Goal: Task Accomplishment & Management: Complete application form

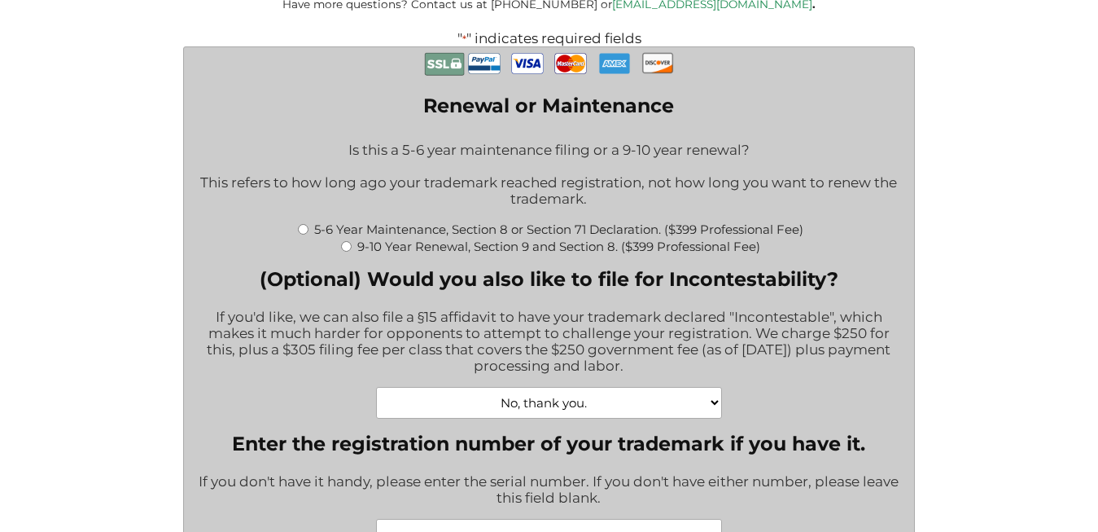
scroll to position [415, 0]
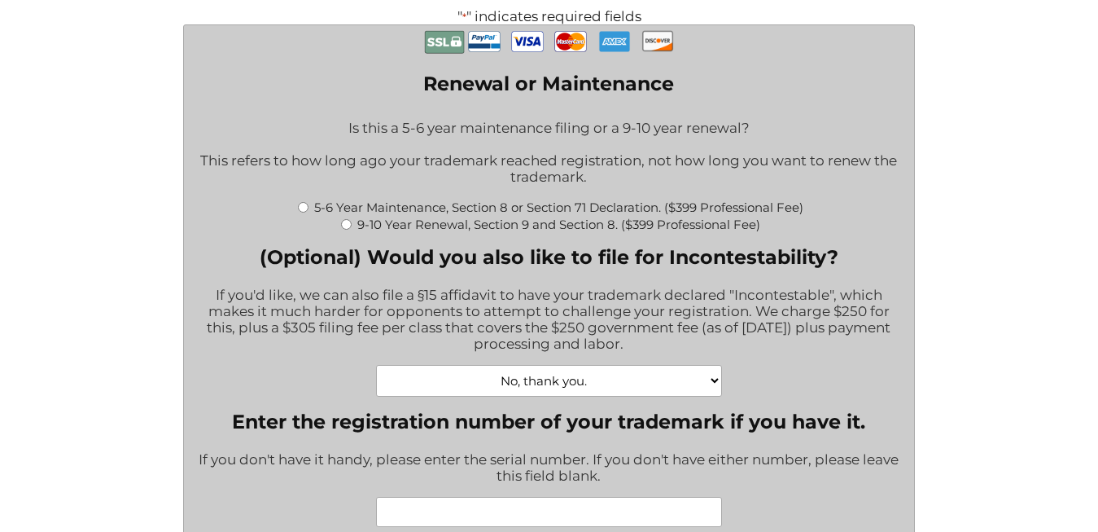
click option "No, thank you." at bounding box center [0, 0] width 0 height 0
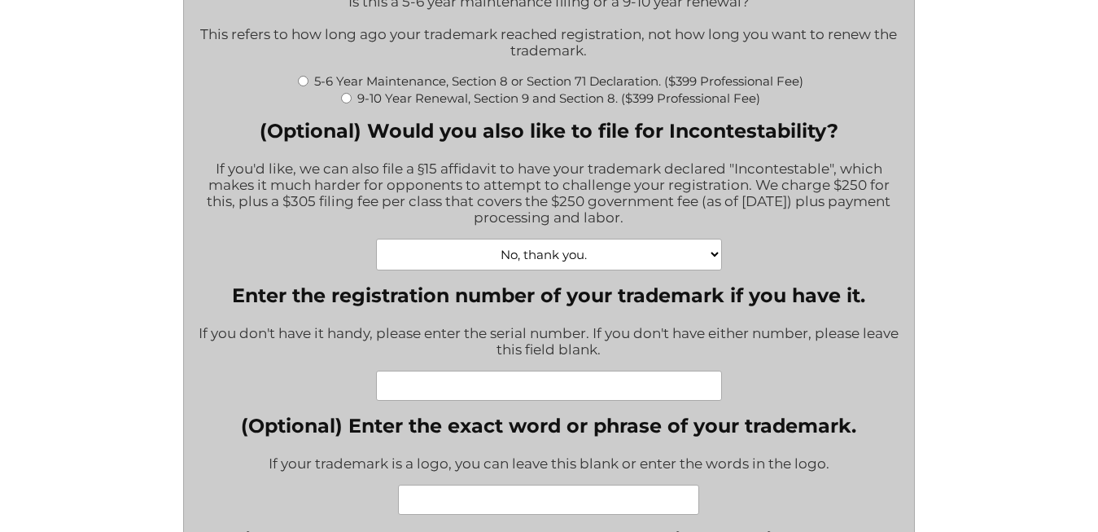
scroll to position [581, 0]
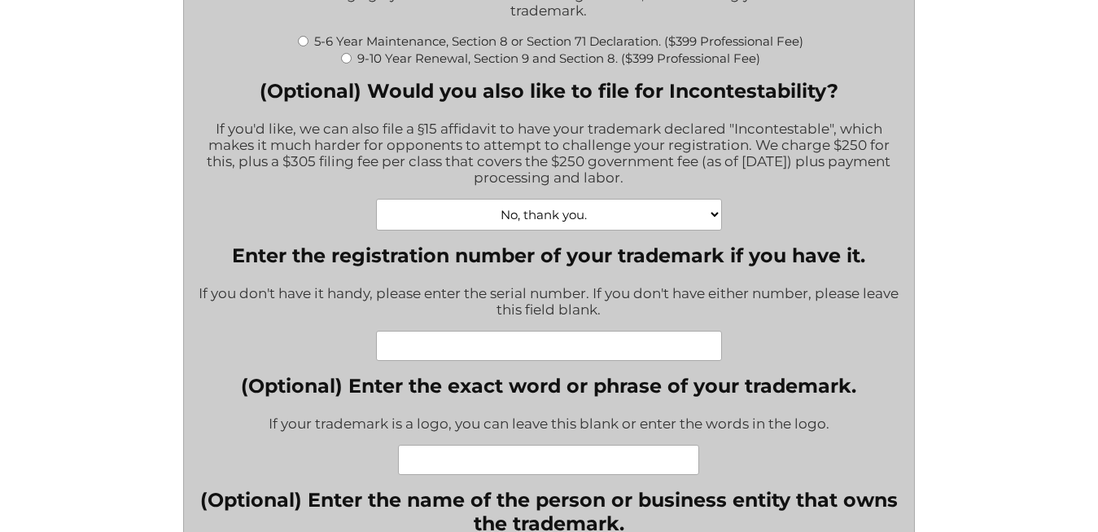
click at [410, 353] on input "Enter the registration number of your trademark if you have it." at bounding box center [549, 346] width 346 height 30
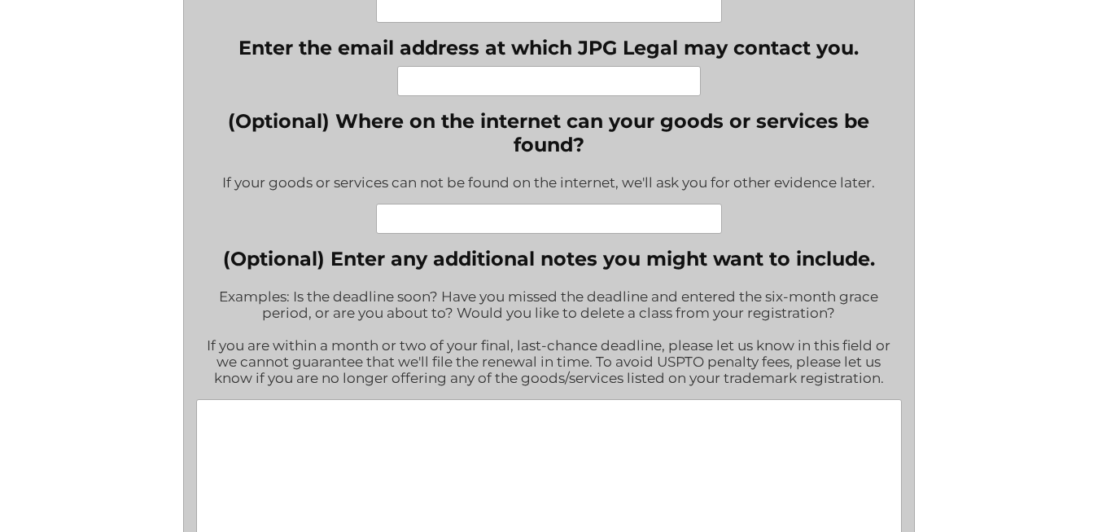
scroll to position [1246, 0]
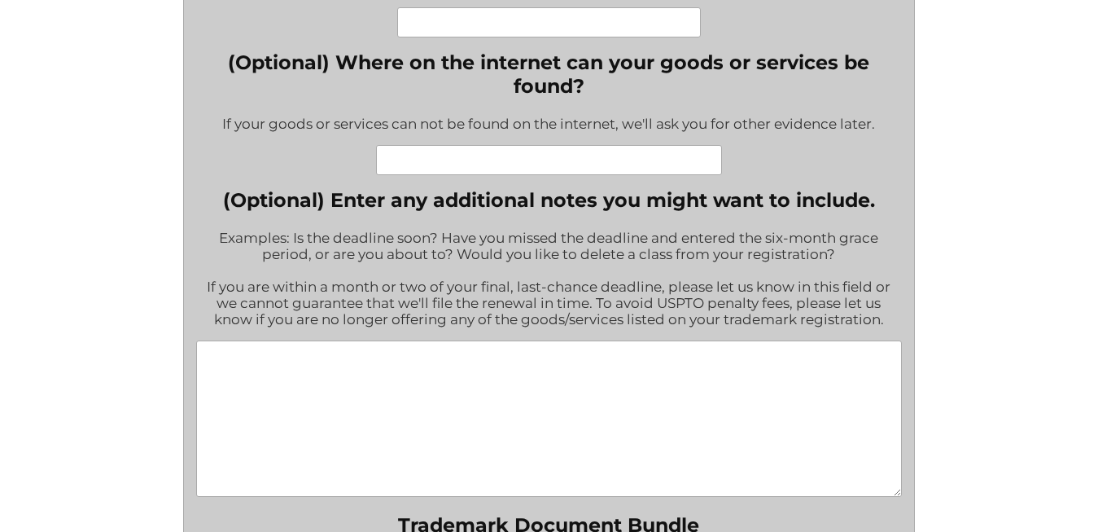
type input "88622659"
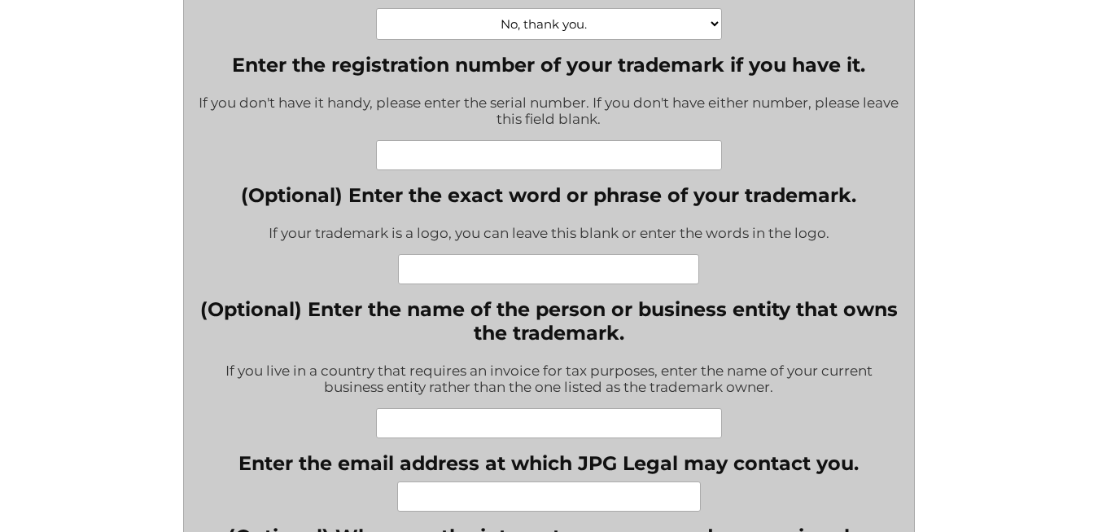
scroll to position [664, 0]
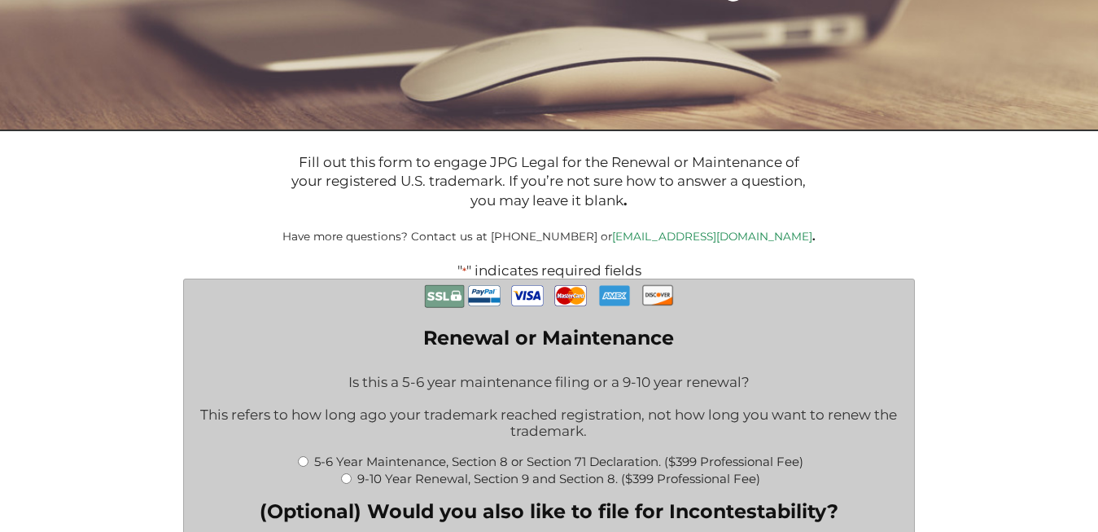
scroll to position [166, 0]
